Goal: Information Seeking & Learning: Learn about a topic

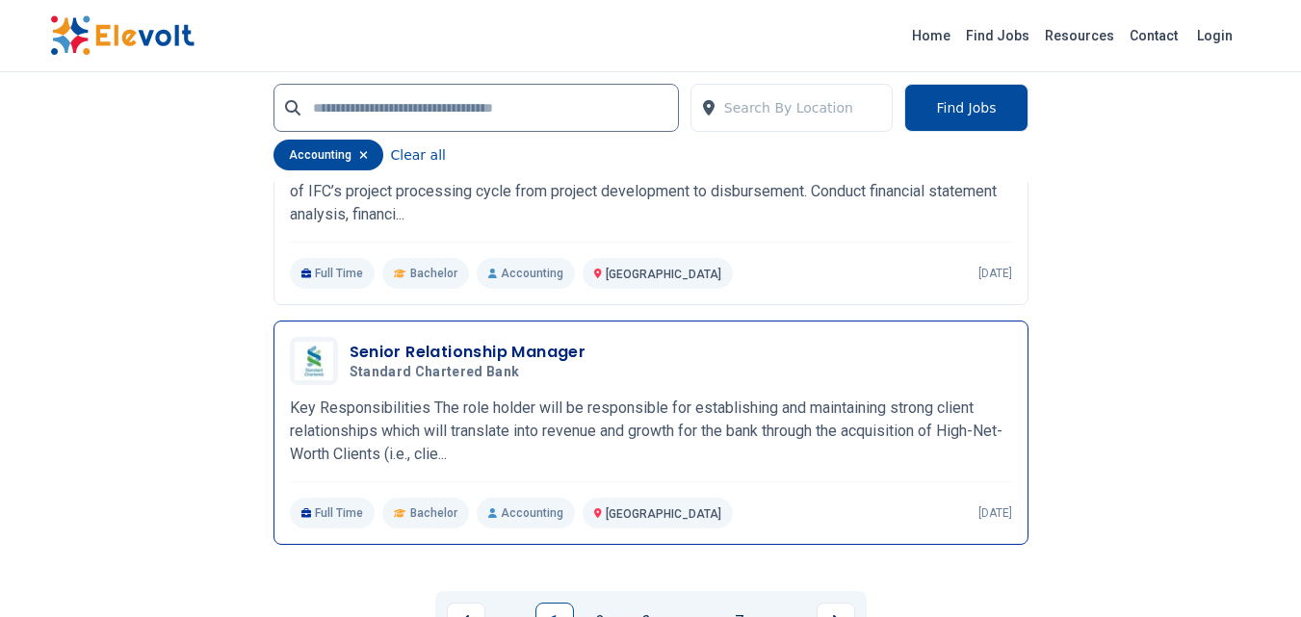
scroll to position [4430, 0]
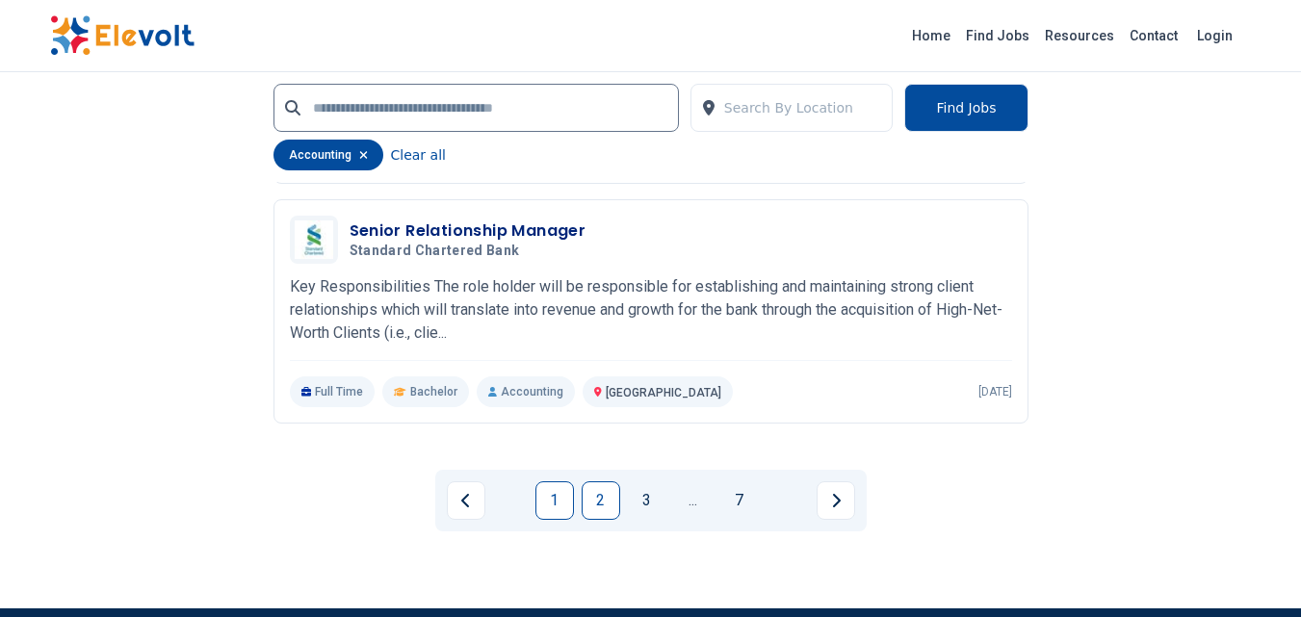
click at [605, 503] on link "2" at bounding box center [601, 501] width 39 height 39
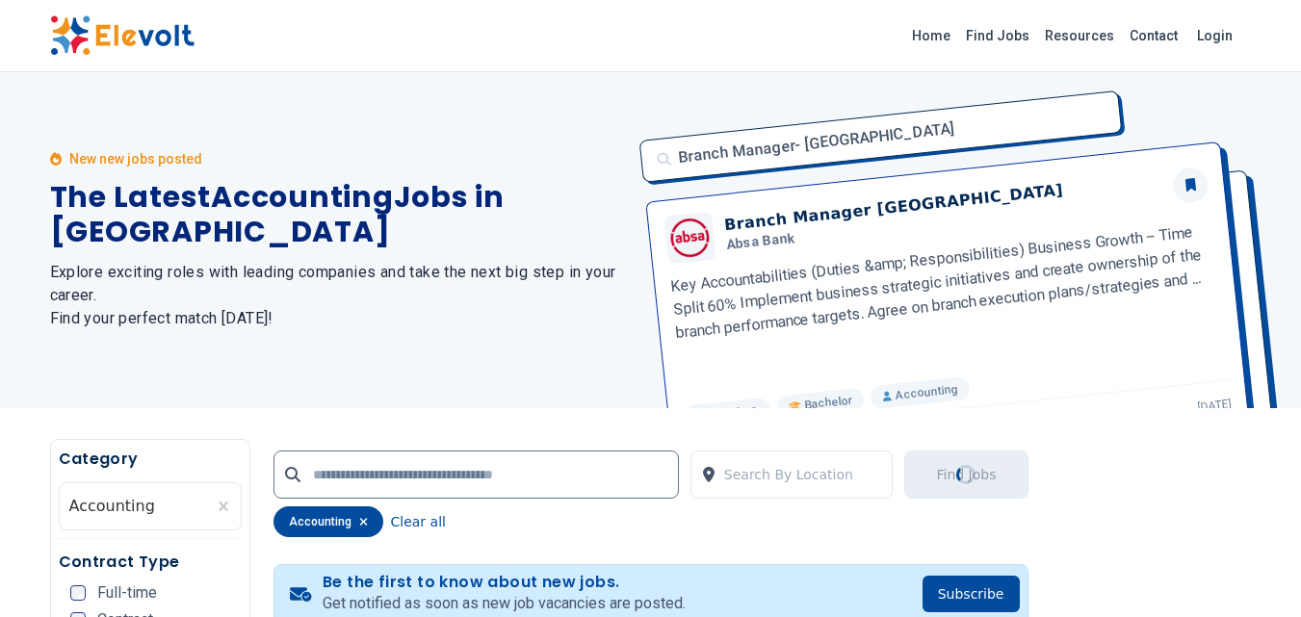
scroll to position [0, 0]
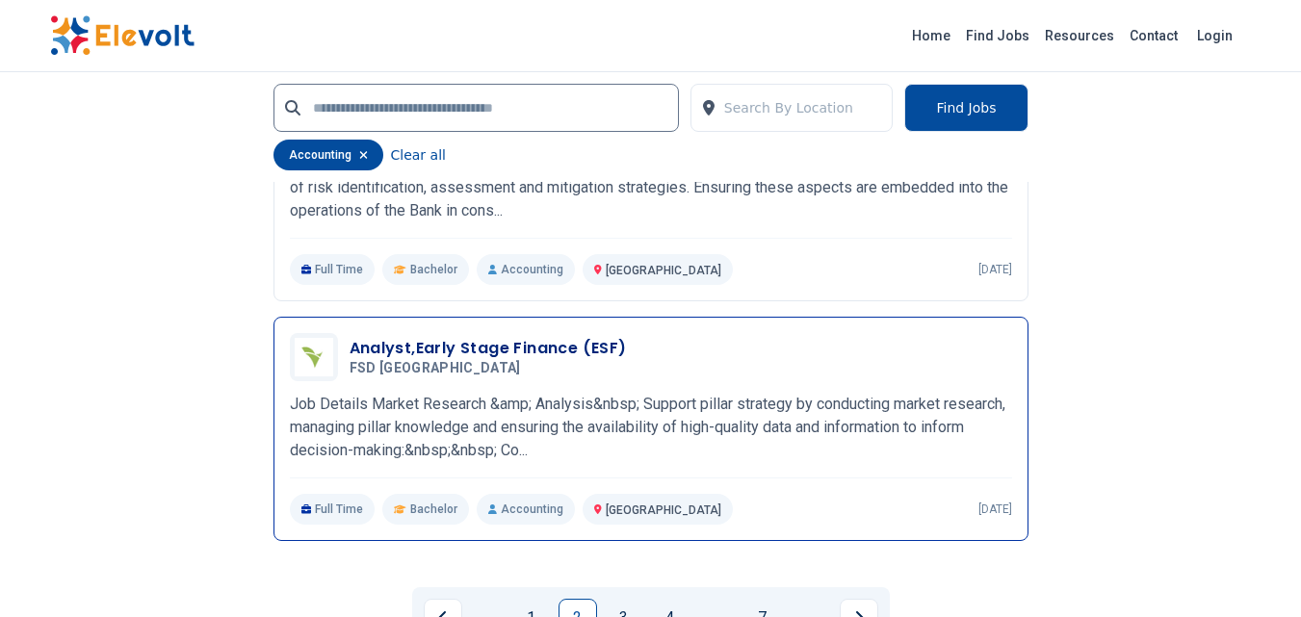
scroll to position [4527, 0]
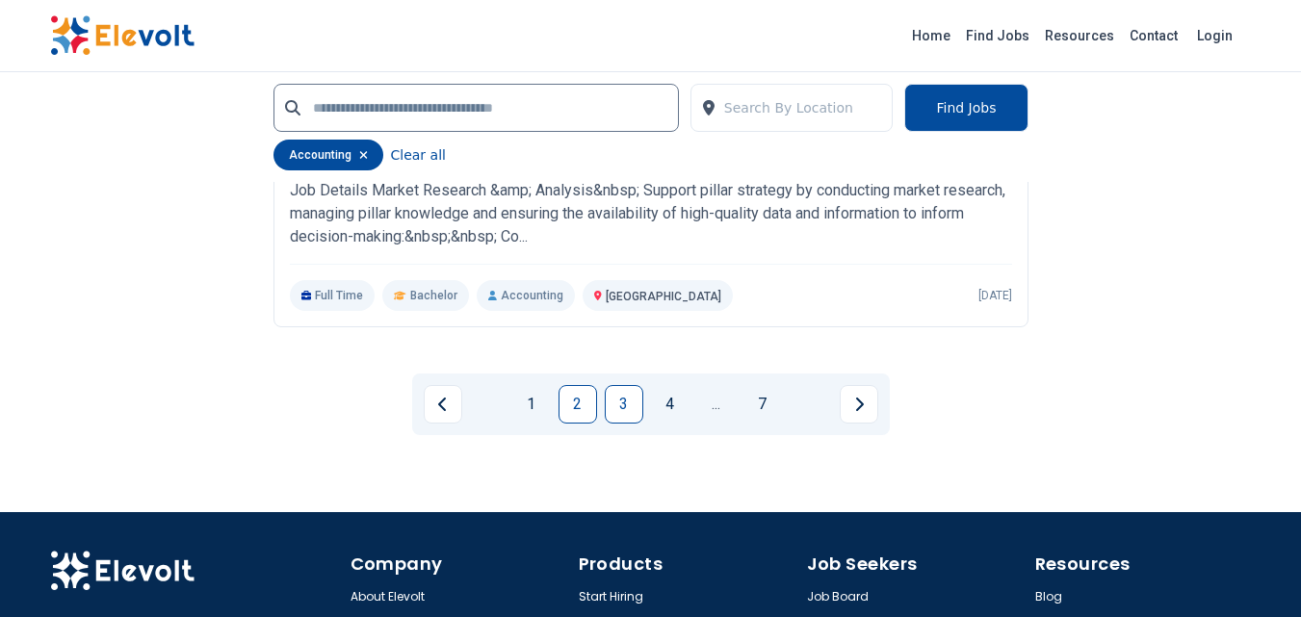
click at [625, 401] on link "3" at bounding box center [624, 404] width 39 height 39
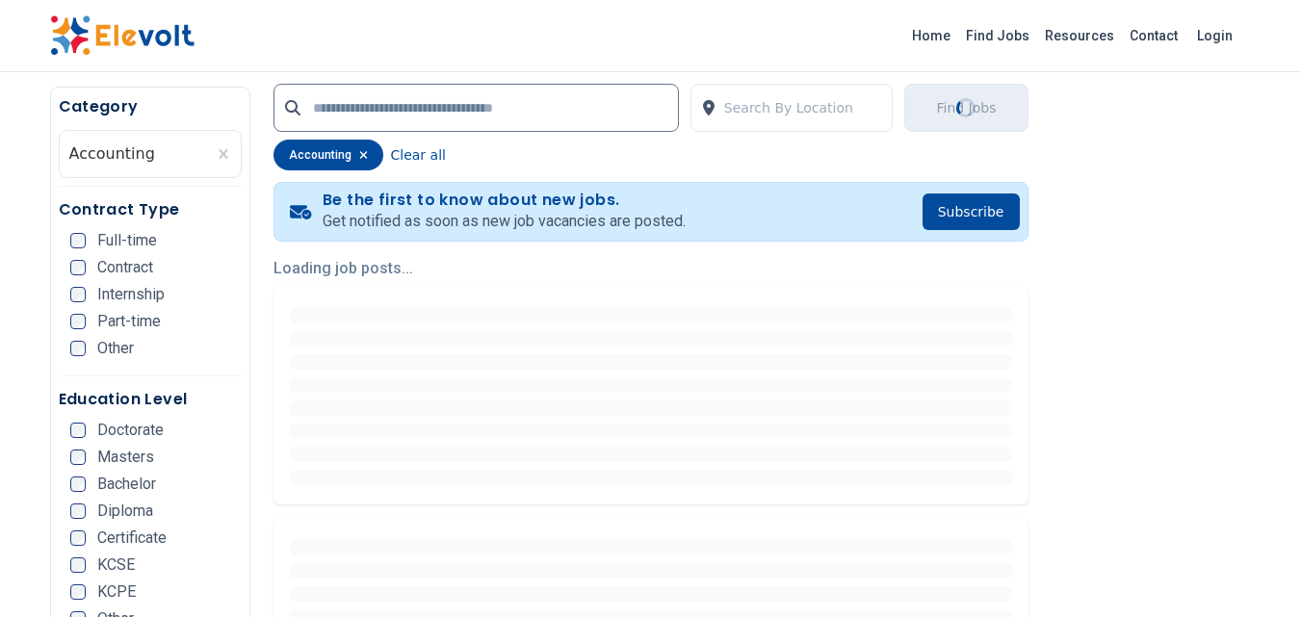
scroll to position [482, 0]
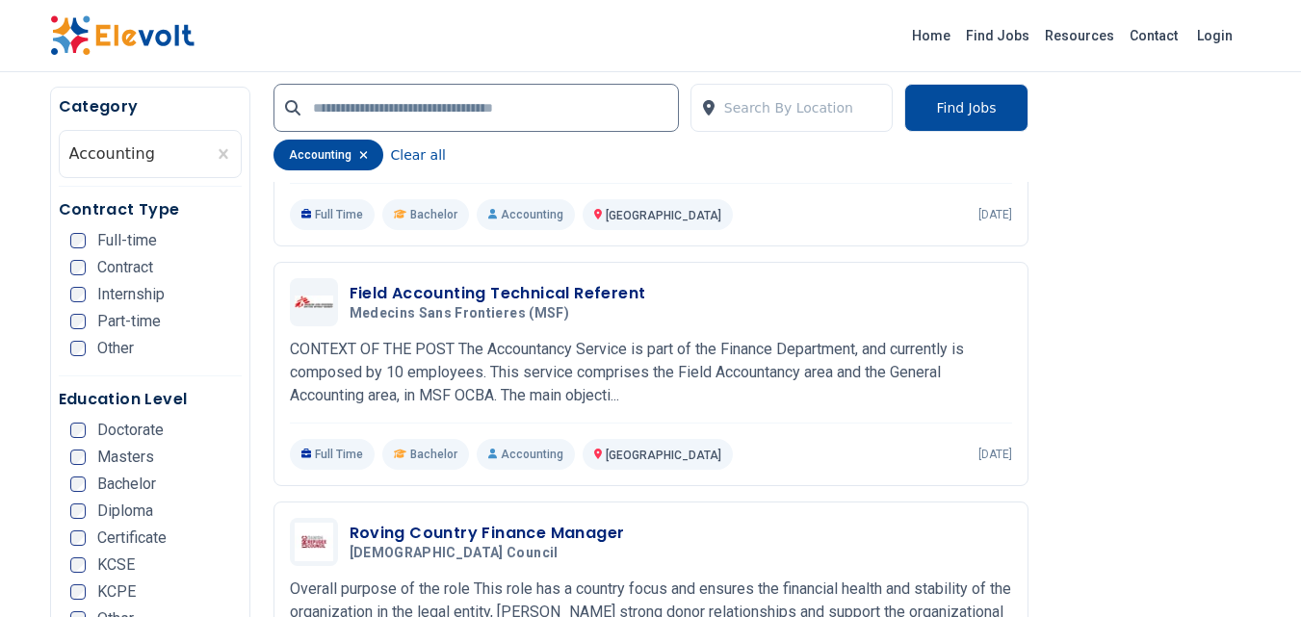
scroll to position [3371, 0]
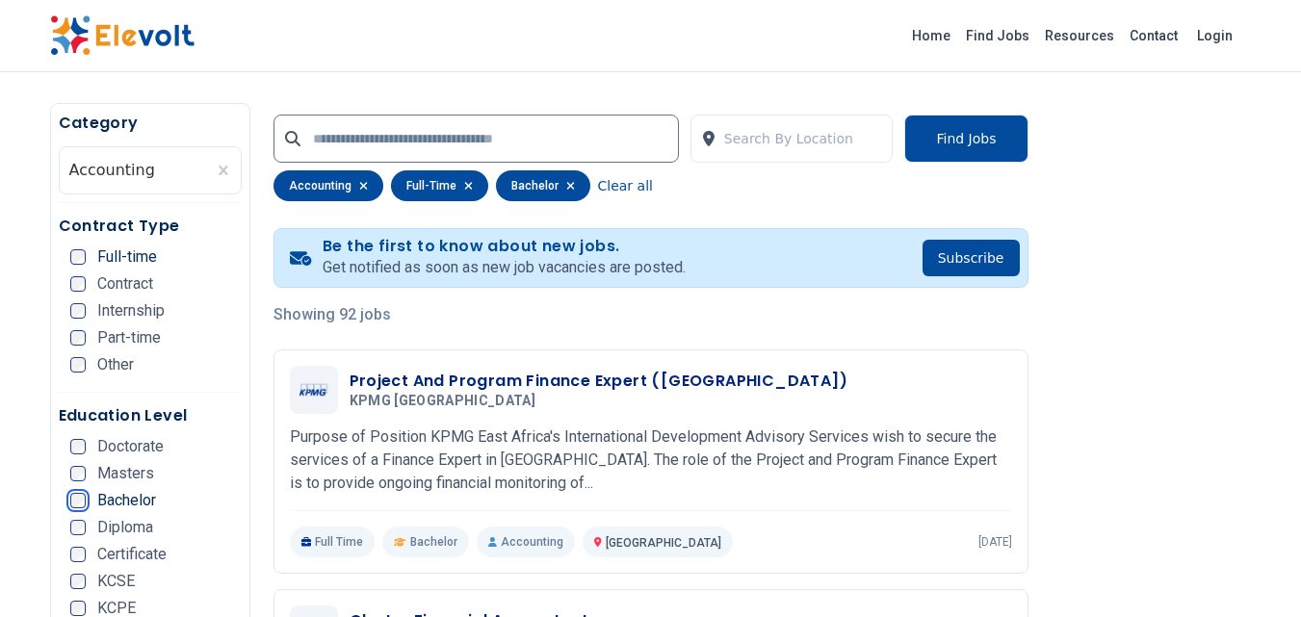
scroll to position [482, 0]
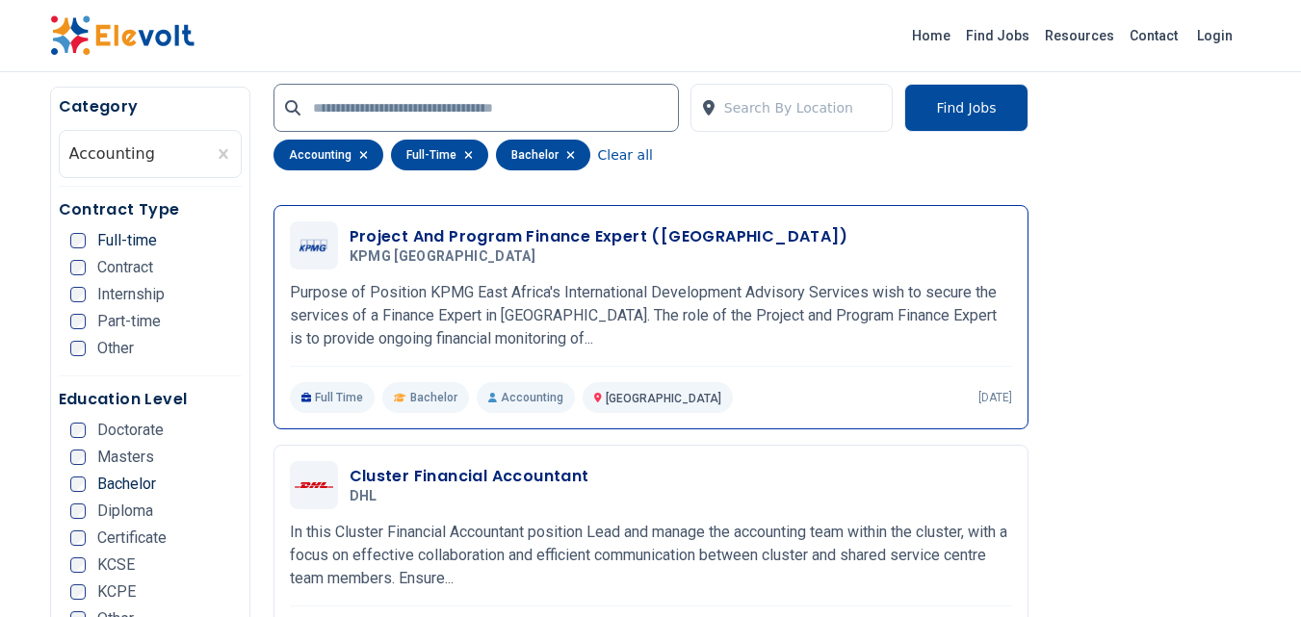
drag, startPoint x: 352, startPoint y: 234, endPoint x: 692, endPoint y: 356, distance: 360.4
click at [691, 356] on div "Project And Program Finance Expert (Sudan) KPMG East Africa 09/12/2025 10/12/20…" at bounding box center [651, 318] width 722 height 192
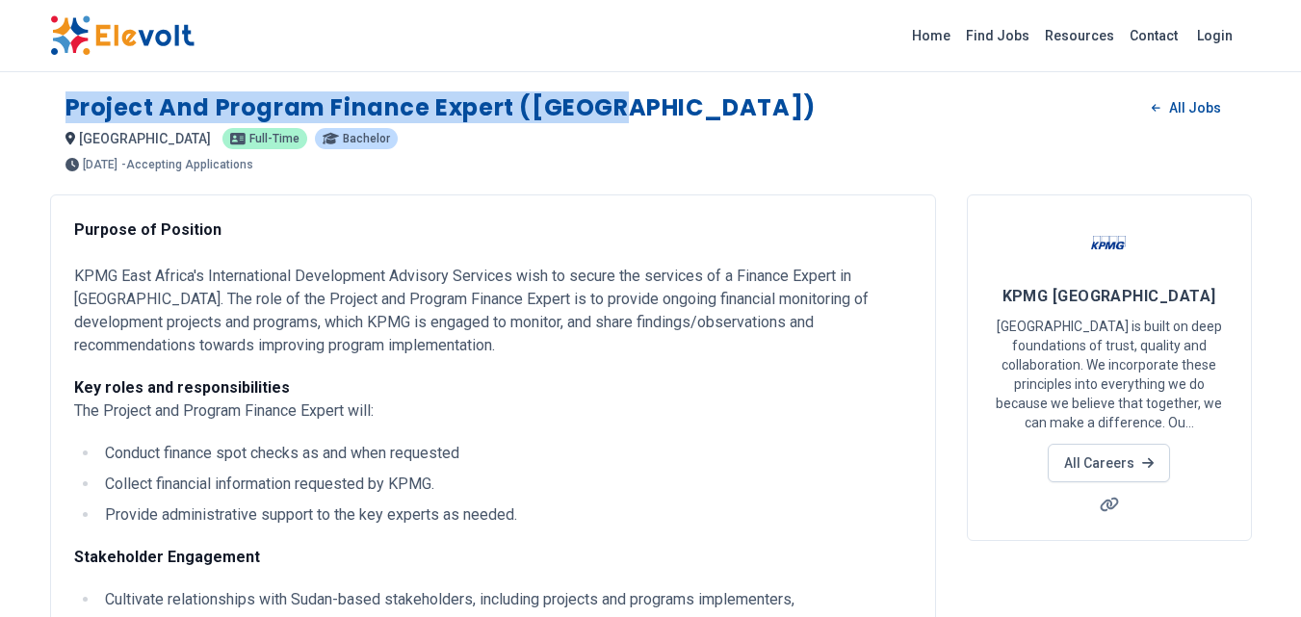
drag, startPoint x: 65, startPoint y: 102, endPoint x: 635, endPoint y: 100, distance: 569.2
click at [635, 100] on div "Project and Program Finance Expert (Sudan) All Jobs" at bounding box center [650, 107] width 1171 height 31
copy h1 "Project and Program Finance Expert (Sudan)"
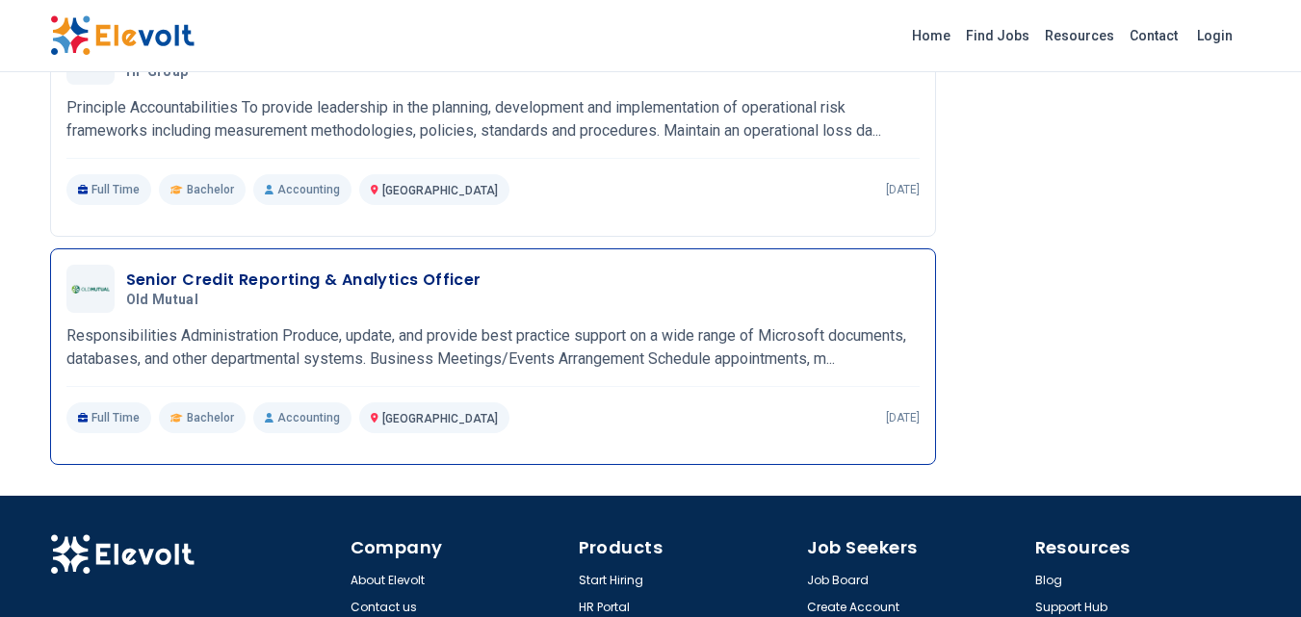
scroll to position [2731, 0]
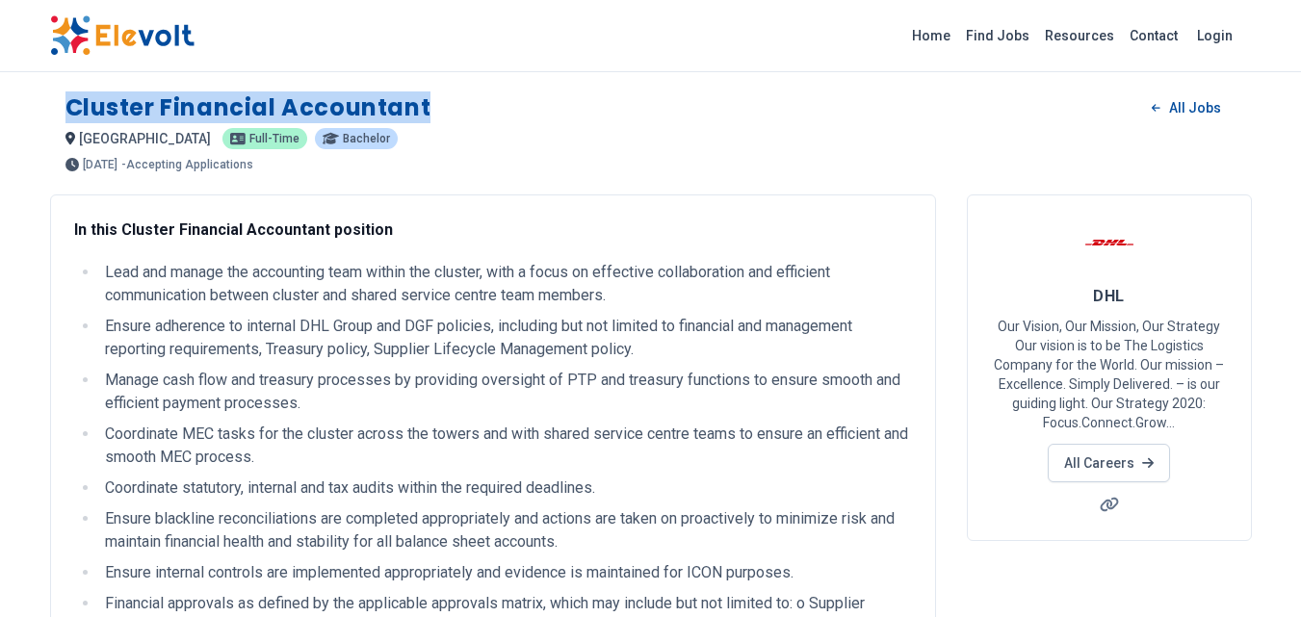
drag, startPoint x: 66, startPoint y: 105, endPoint x: 437, endPoint y: 118, distance: 371.0
click at [437, 118] on div "Cluster Financial Accountant All Jobs" at bounding box center [650, 107] width 1171 height 31
